Goal: Task Accomplishment & Management: Use online tool/utility

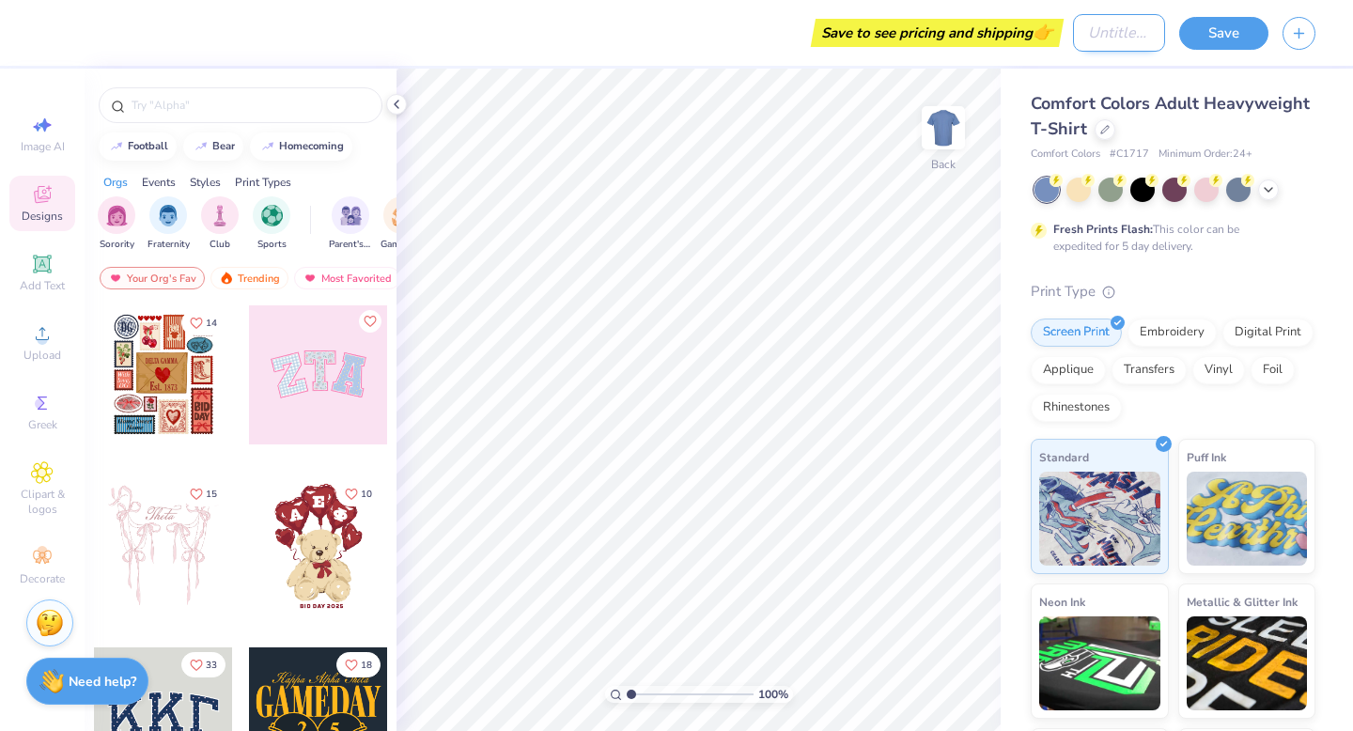
click at [1074, 32] on input "Design Title" at bounding box center [1119, 33] width 92 height 38
type input "tiki"
click at [25, 226] on div "Designs" at bounding box center [42, 203] width 66 height 55
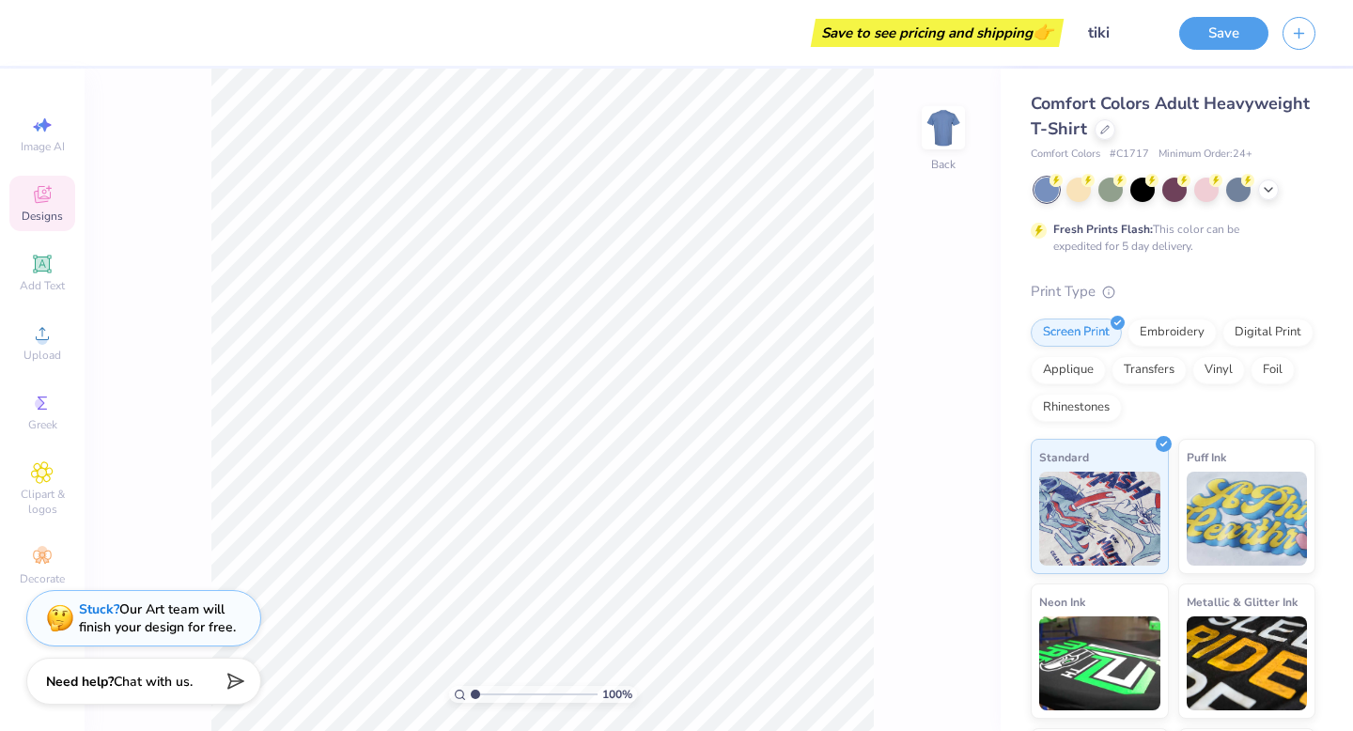
click at [31, 200] on icon at bounding box center [42, 194] width 23 height 23
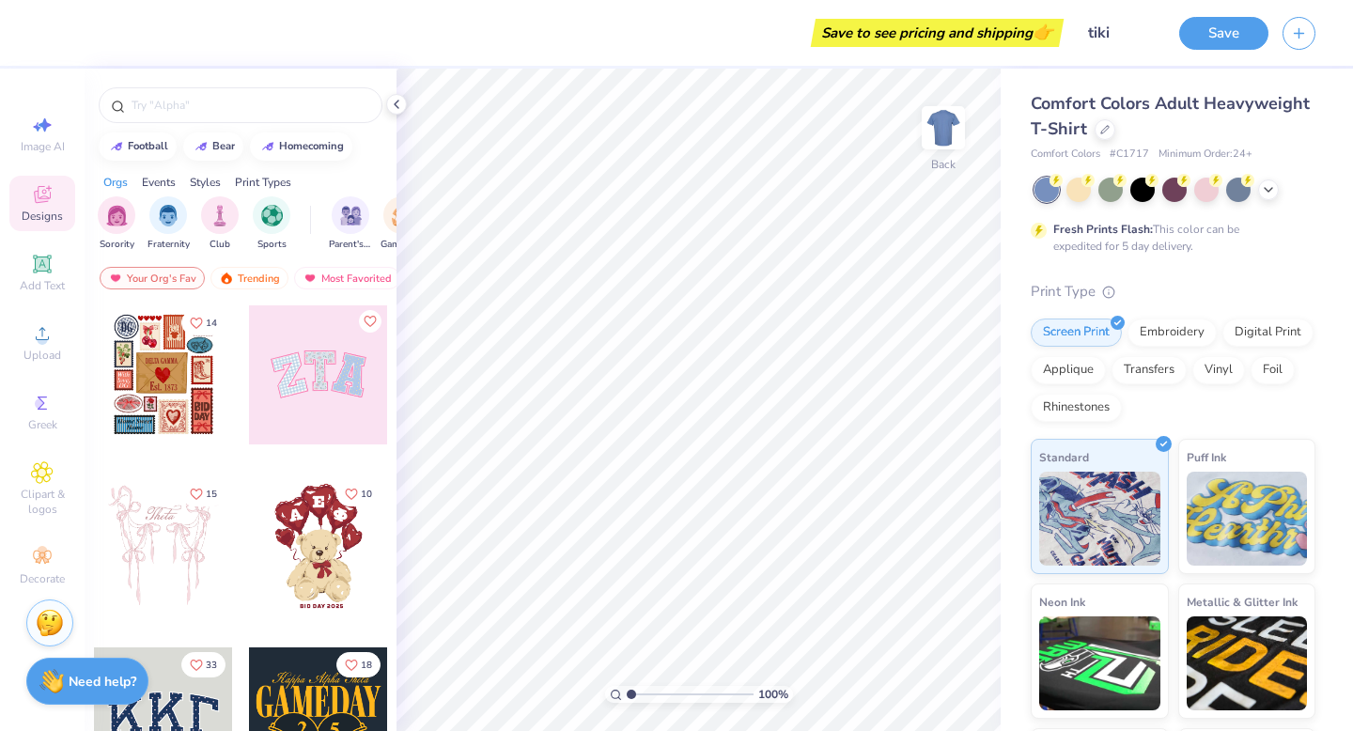
click at [192, 390] on div at bounding box center [163, 374] width 139 height 139
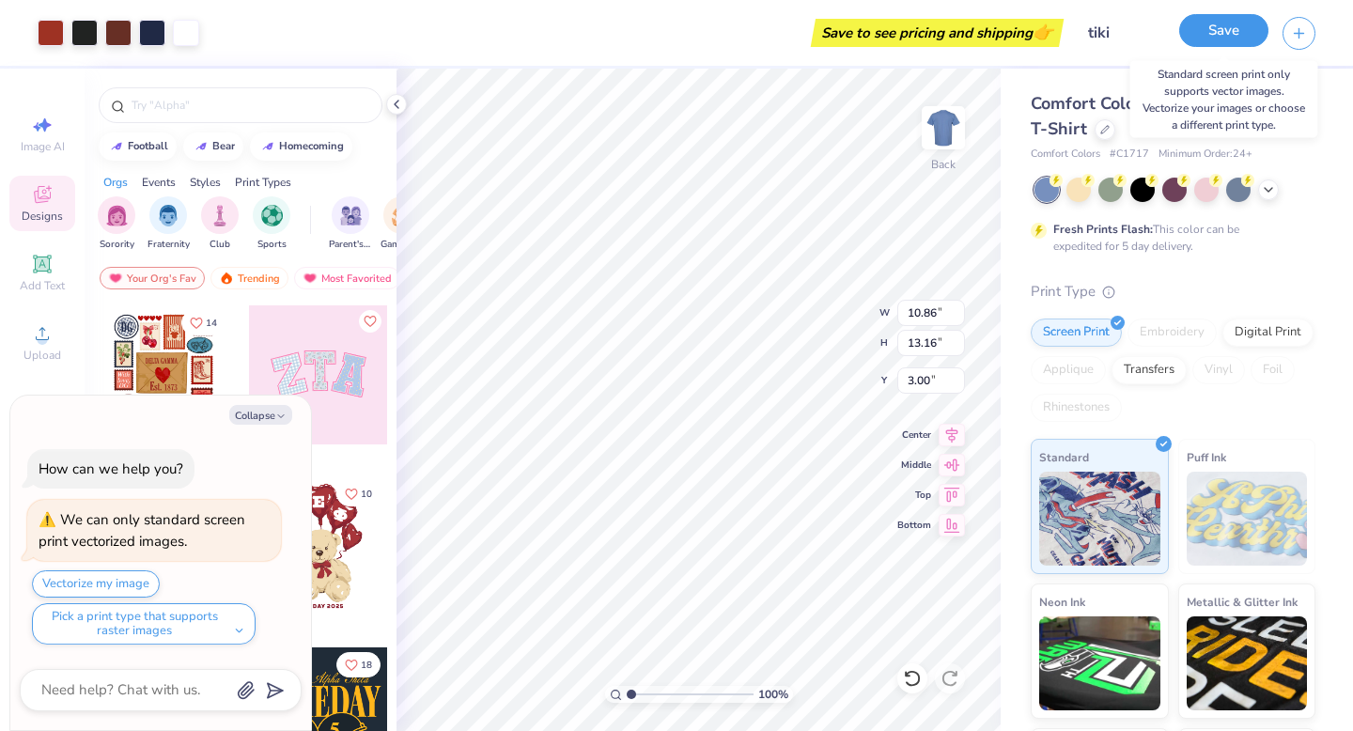
click at [1230, 29] on button "Save" at bounding box center [1223, 30] width 89 height 33
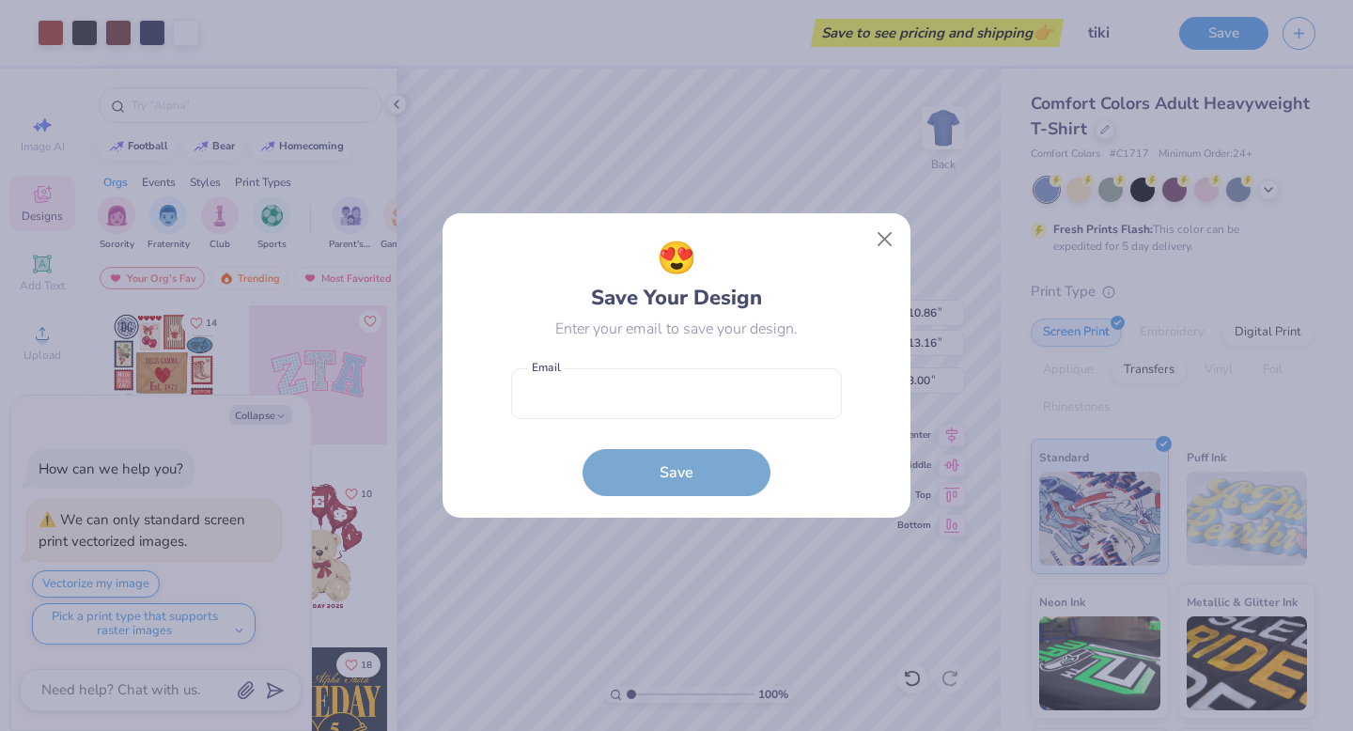
click at [282, 412] on div "😍 Save Your Design Enter your email to save your design. Email is a required fi…" at bounding box center [676, 365] width 1353 height 731
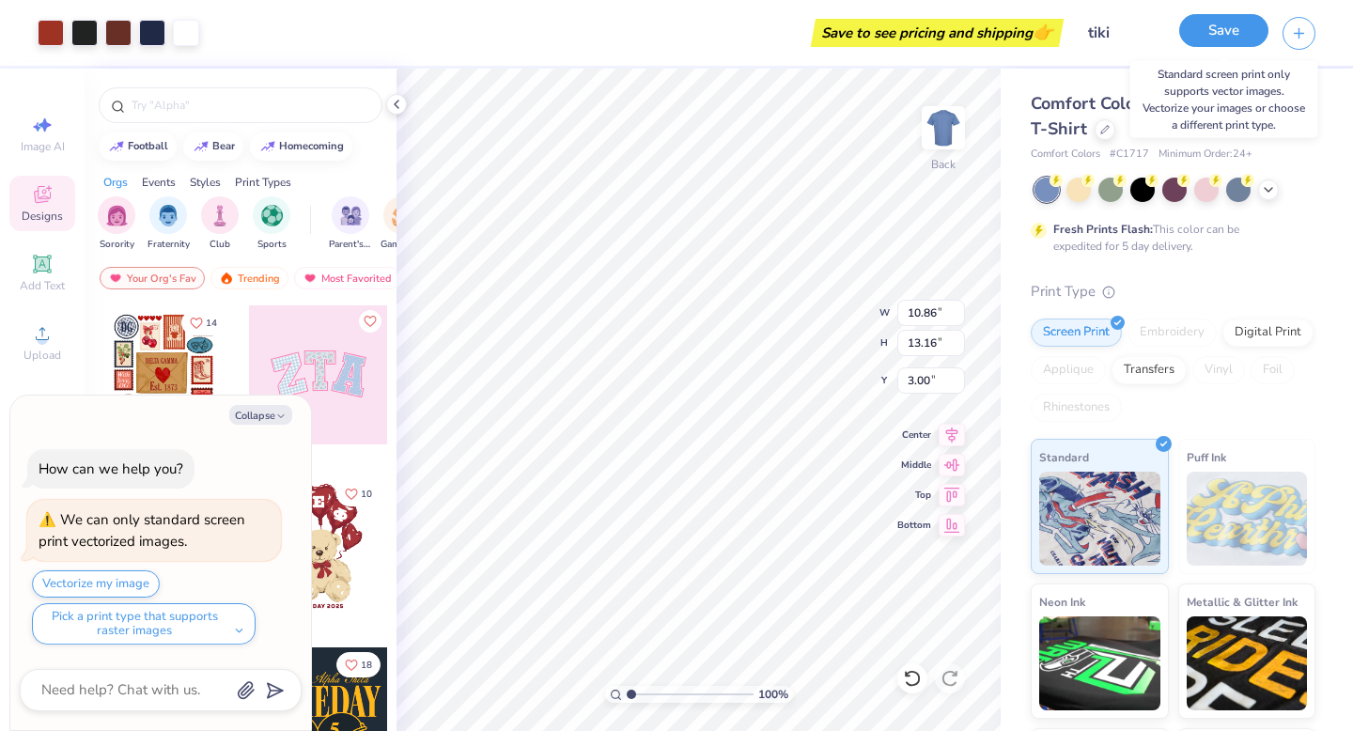
click at [1233, 39] on button "Save" at bounding box center [1223, 30] width 89 height 33
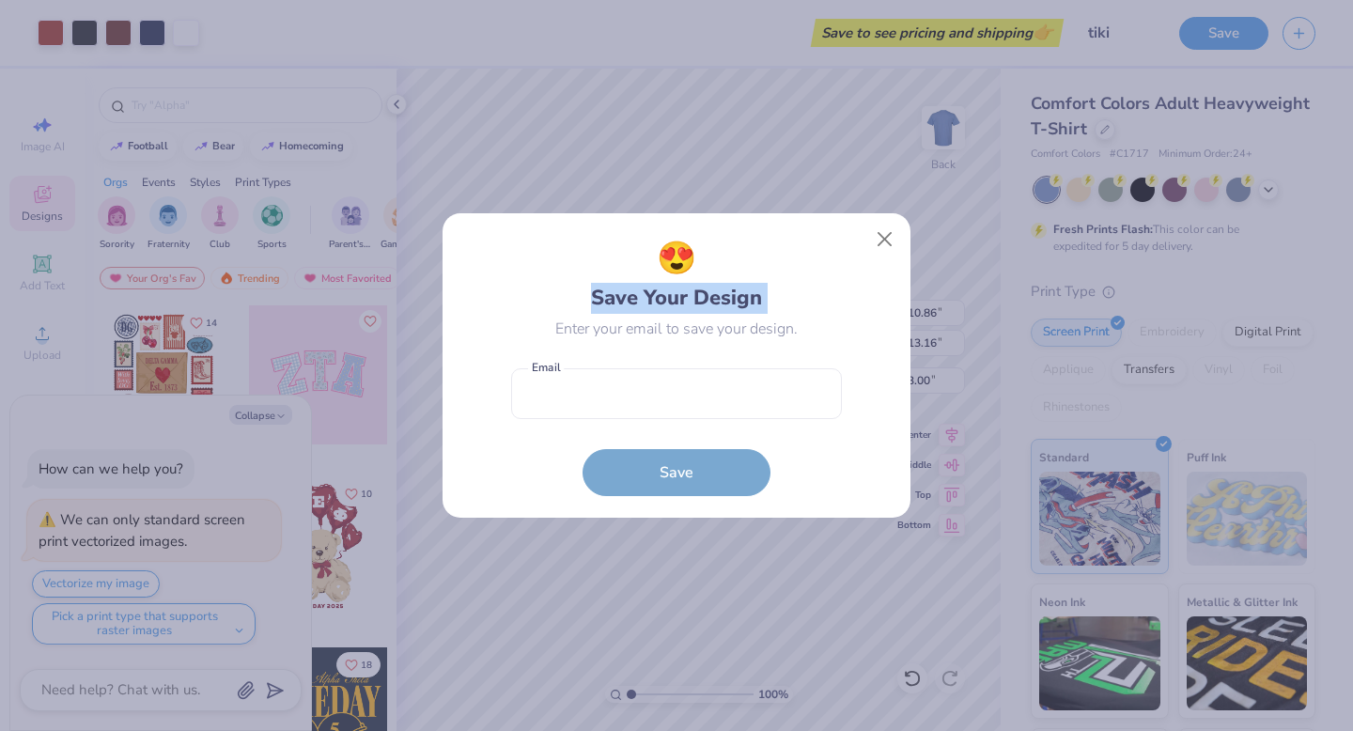
drag, startPoint x: 584, startPoint y: 300, endPoint x: 797, endPoint y: 297, distance: 213.3
click at [797, 297] on div "😍 Save Your Design Enter your email to save your design." at bounding box center [676, 287] width 331 height 105
drag, startPoint x: 574, startPoint y: 291, endPoint x: 798, endPoint y: 298, distance: 223.8
click at [798, 298] on div "😍 Save Your Design Enter your email to save your design." at bounding box center [676, 287] width 331 height 105
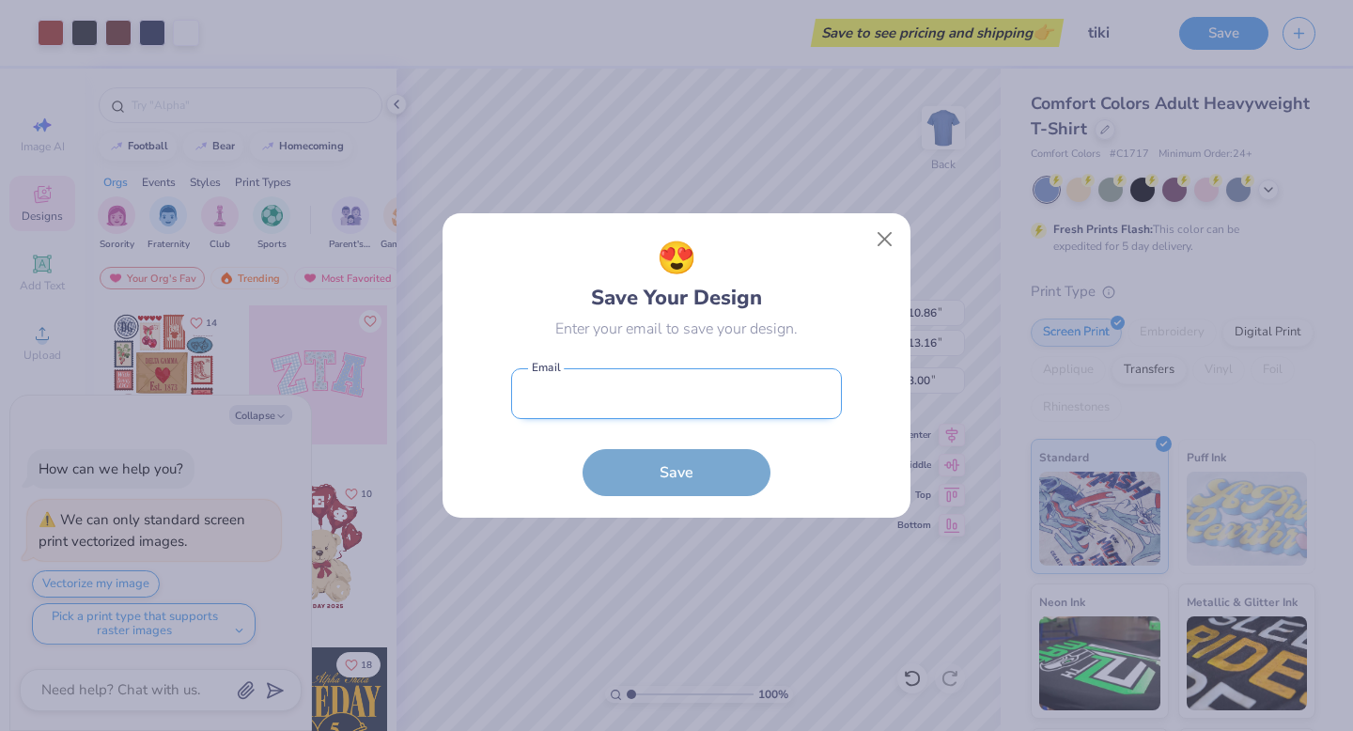
click at [747, 396] on input "email" at bounding box center [676, 394] width 331 height 52
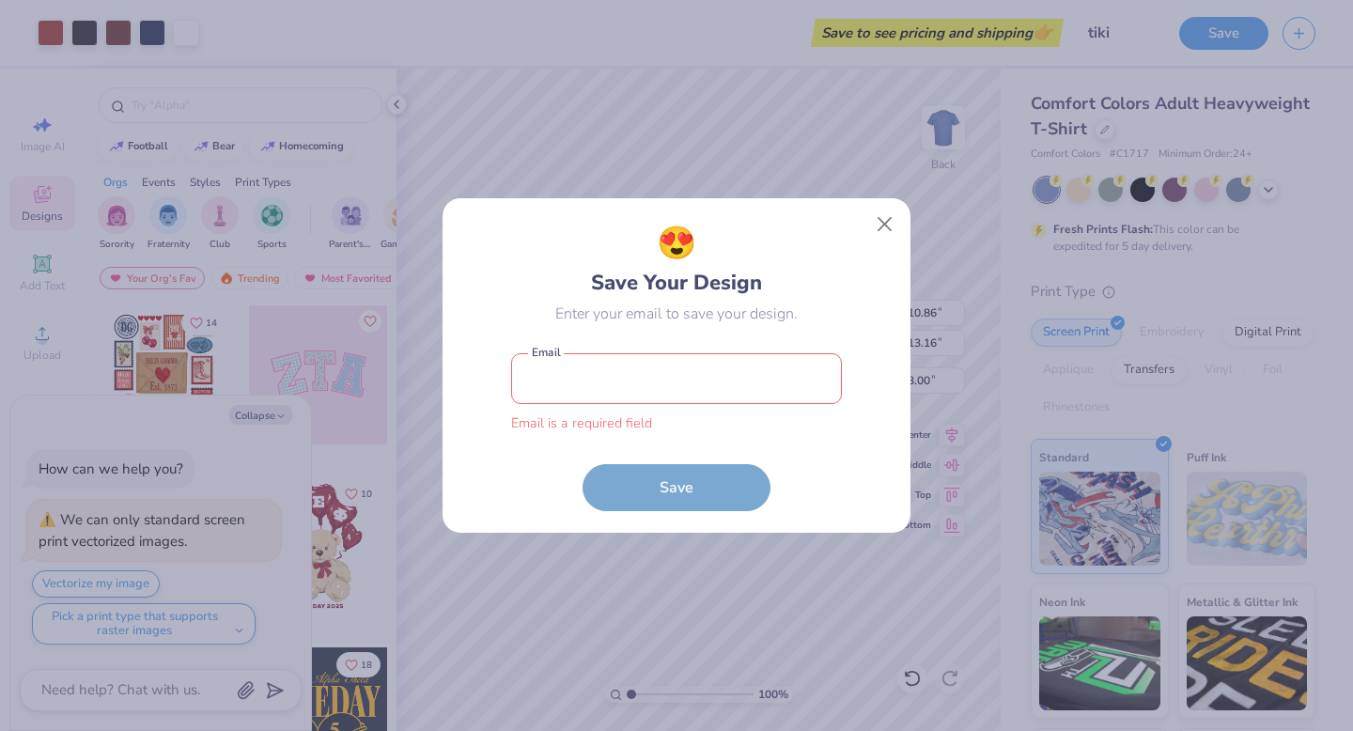
click at [803, 289] on div "😍 Save Your Design Enter your email to save your design." at bounding box center [676, 272] width 331 height 105
click at [710, 381] on input "email" at bounding box center [676, 379] width 331 height 52
click at [800, 264] on div "😍 Save Your Design Enter your email to save your design." at bounding box center [676, 272] width 331 height 105
click at [755, 398] on input "email" at bounding box center [676, 379] width 331 height 52
click at [677, 103] on div "😍 Save Your Design Enter your email to save your design. Email is a required fi…" at bounding box center [676, 365] width 1353 height 731
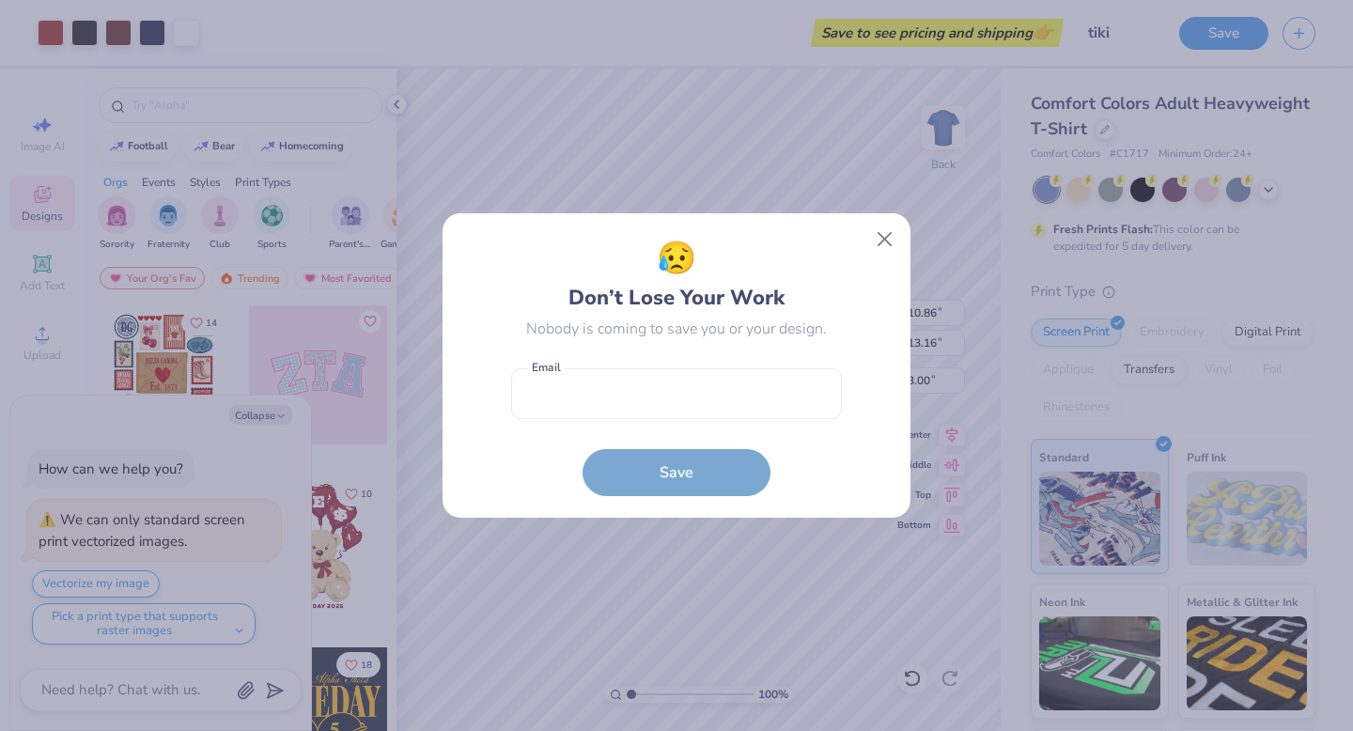
type textarea "x"
